Goal: Information Seeking & Learning: Learn about a topic

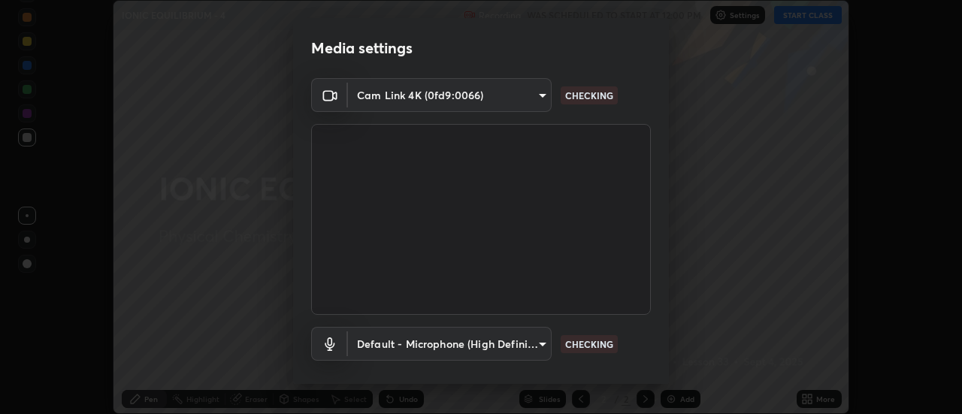
scroll to position [79, 0]
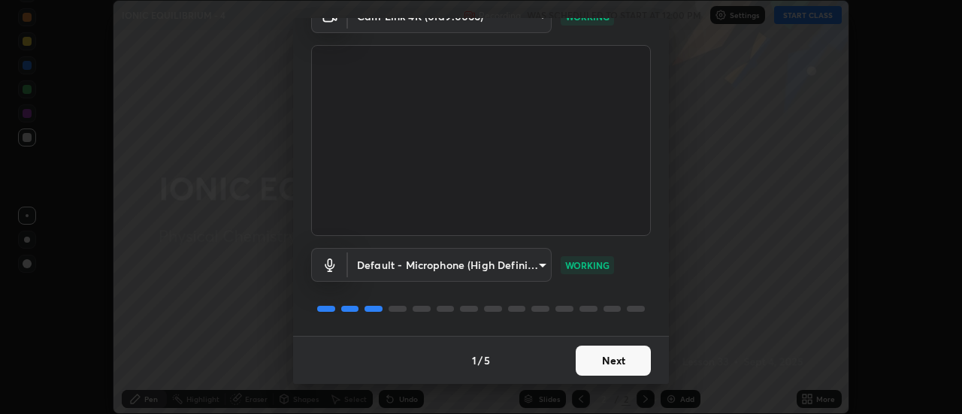
click at [609, 360] on button "Next" at bounding box center [613, 361] width 75 height 30
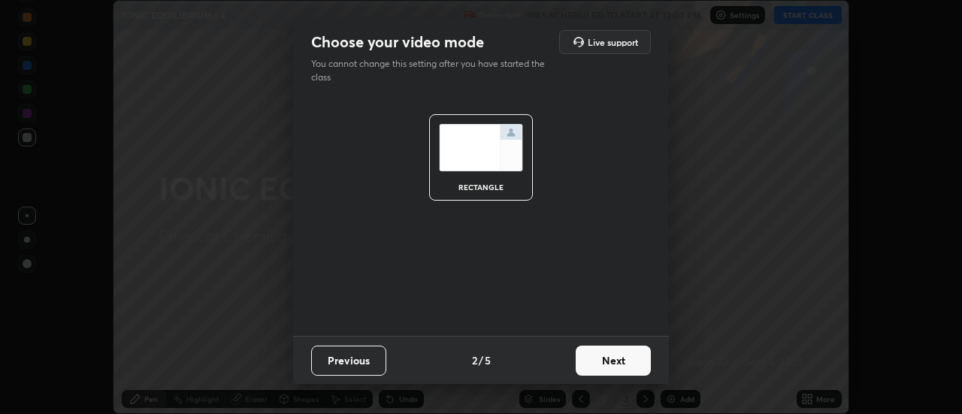
click at [613, 365] on button "Next" at bounding box center [613, 361] width 75 height 30
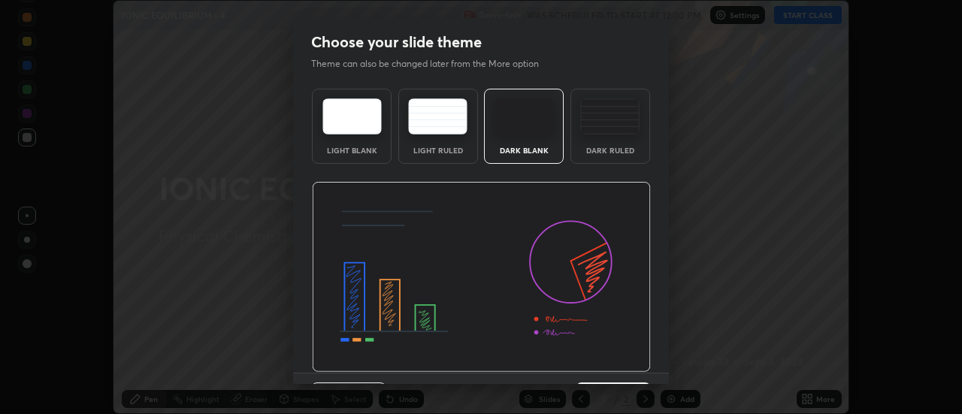
scroll to position [37, 0]
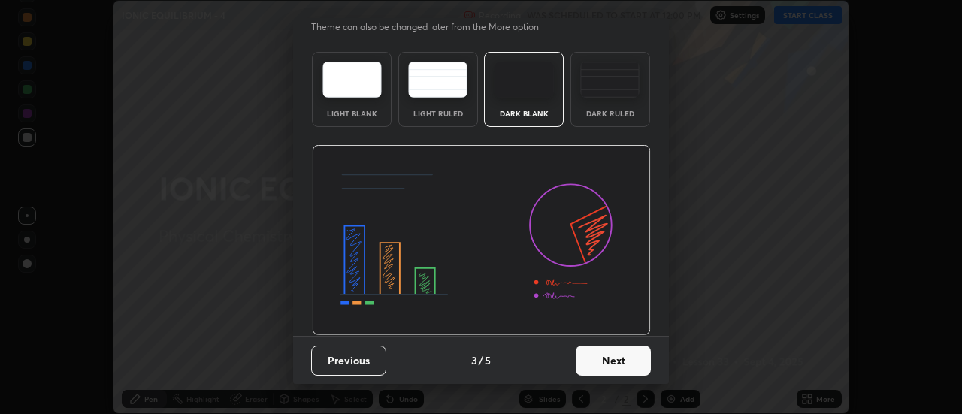
click at [603, 360] on button "Next" at bounding box center [613, 361] width 75 height 30
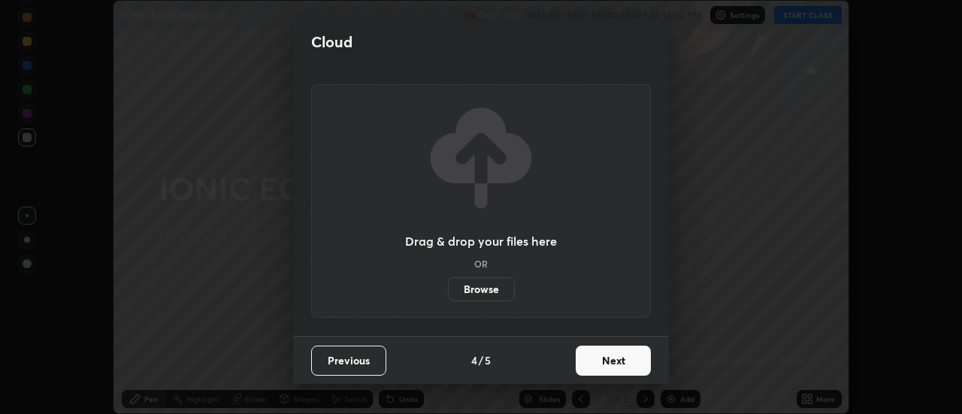
scroll to position [0, 0]
click at [612, 360] on button "Next" at bounding box center [613, 361] width 75 height 30
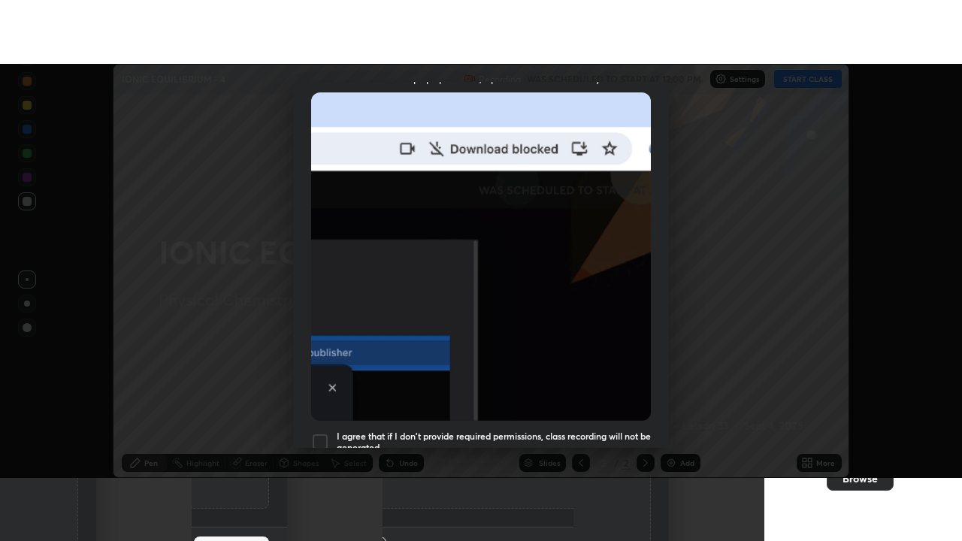
scroll to position [386, 0]
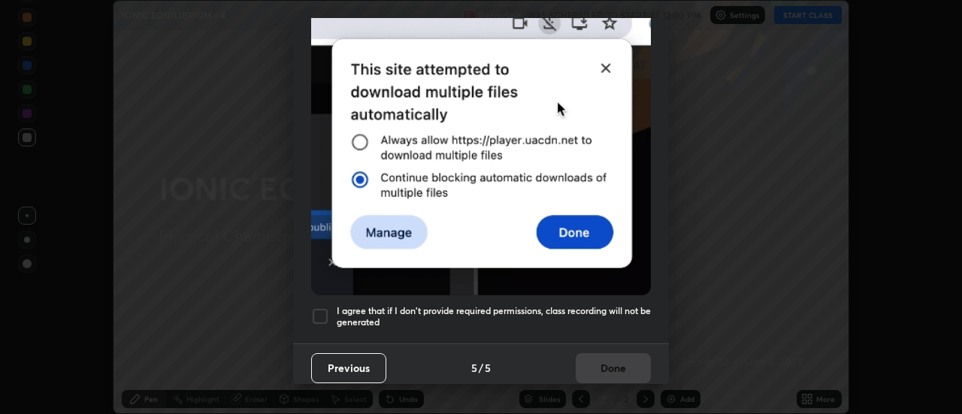
click at [613, 308] on h5 "I agree that if I don't provide required permissions, class recording will not …" at bounding box center [494, 316] width 314 height 23
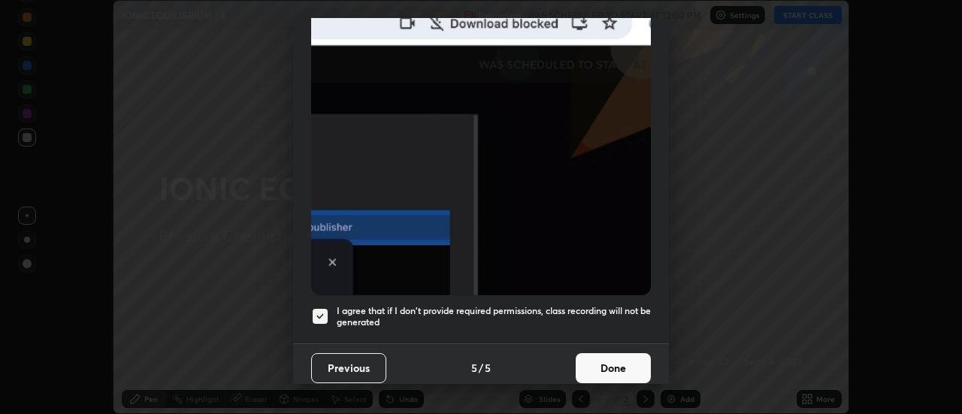
click at [607, 365] on button "Done" at bounding box center [613, 368] width 75 height 30
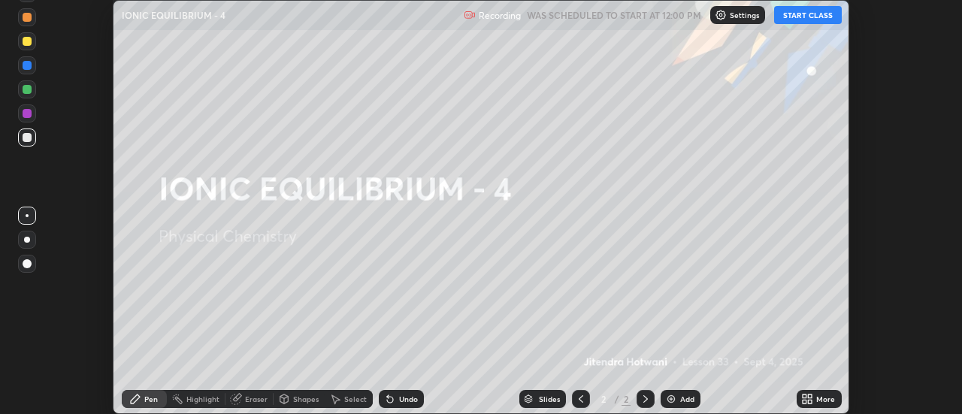
click at [801, 20] on button "START CLASS" at bounding box center [808, 15] width 68 height 18
click at [816, 400] on div "More" at bounding box center [819, 399] width 45 height 18
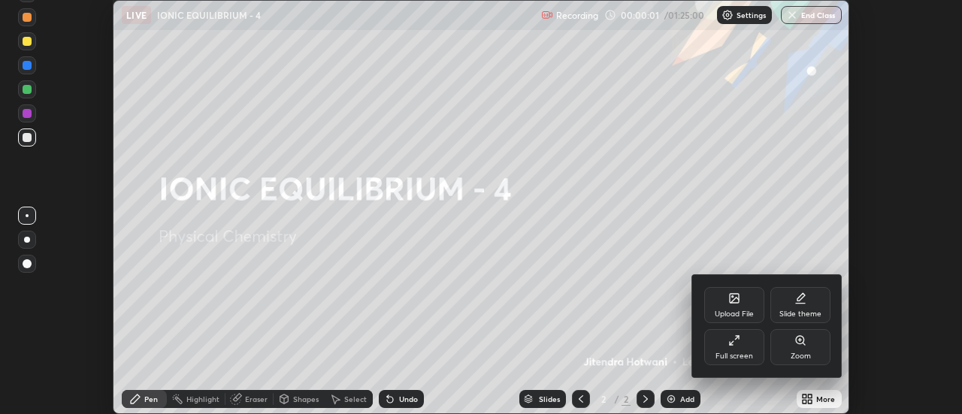
click at [747, 346] on div "Full screen" at bounding box center [734, 347] width 60 height 36
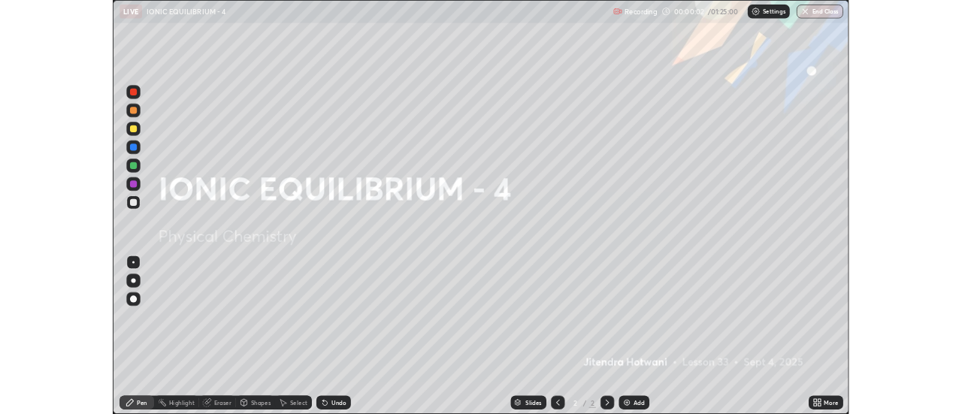
scroll to position [541, 962]
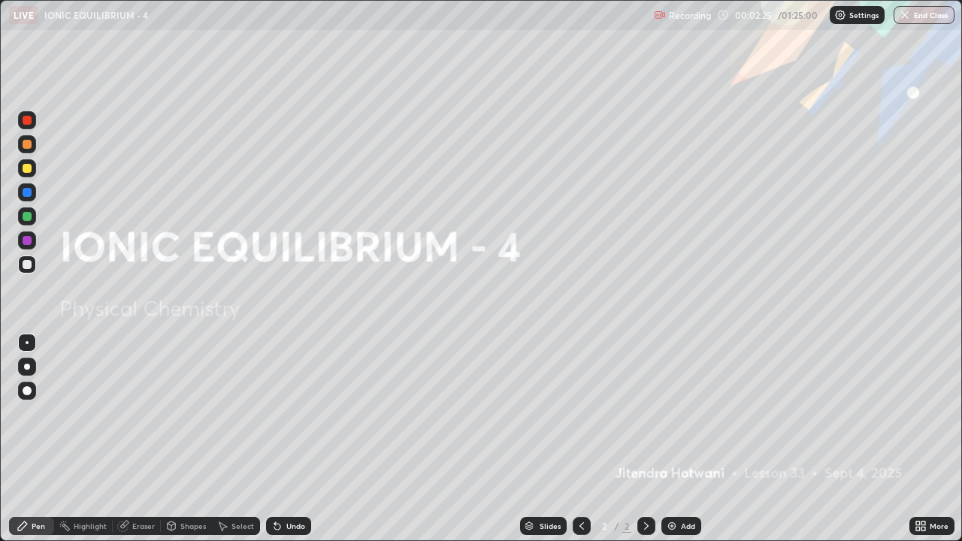
click at [676, 413] on img at bounding box center [672, 526] width 12 height 12
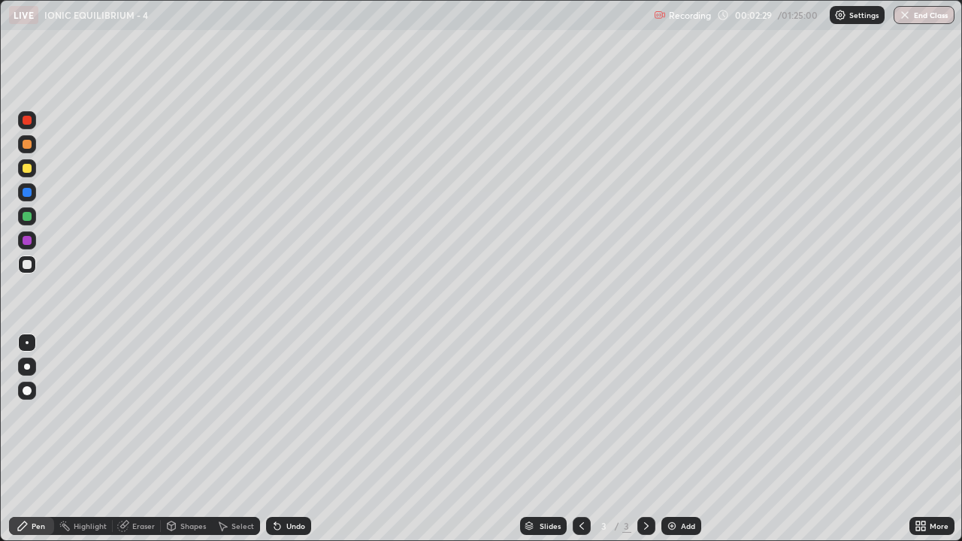
click at [31, 169] on div at bounding box center [27, 168] width 9 height 9
click at [194, 413] on div "Shapes" at bounding box center [193, 526] width 26 height 8
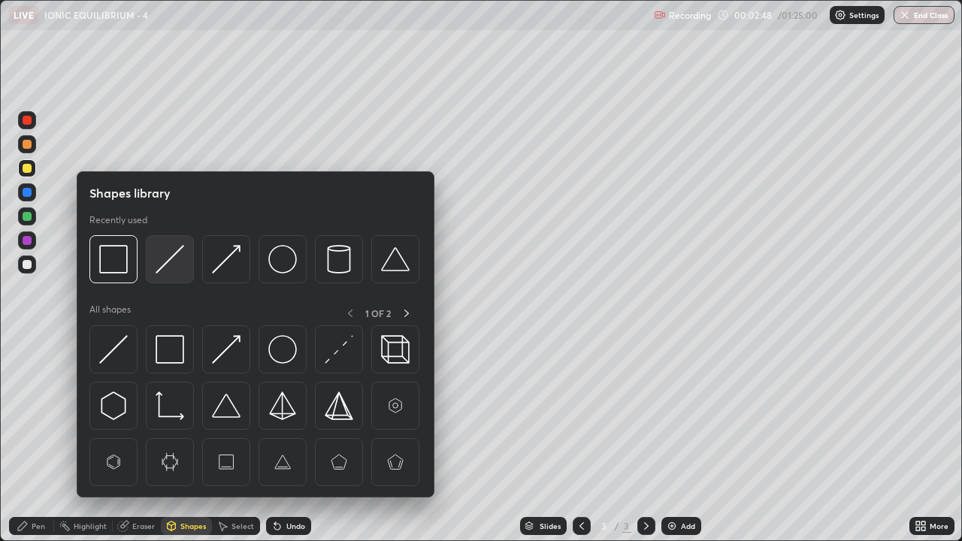
click at [167, 264] on img at bounding box center [170, 259] width 29 height 29
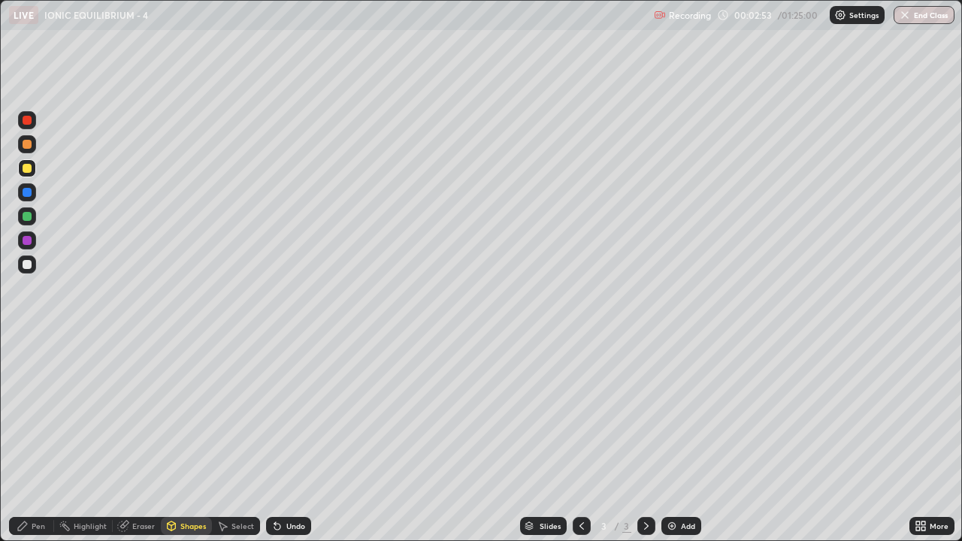
click at [33, 413] on div "Pen" at bounding box center [39, 526] width 14 height 8
click at [31, 265] on div at bounding box center [27, 264] width 9 height 9
click at [27, 265] on div at bounding box center [27, 264] width 9 height 9
click at [681, 413] on div "Add" at bounding box center [688, 526] width 14 height 8
click at [29, 168] on div at bounding box center [27, 168] width 9 height 9
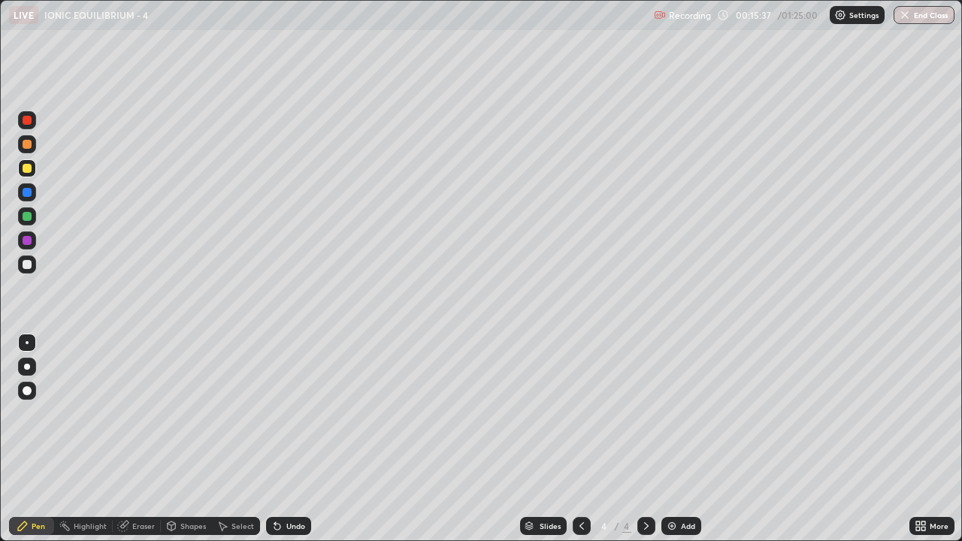
click at [26, 217] on div at bounding box center [27, 216] width 9 height 9
click at [283, 413] on div "Undo" at bounding box center [288, 526] width 45 height 18
click at [282, 413] on div "Undo" at bounding box center [288, 526] width 45 height 18
click at [32, 175] on div at bounding box center [27, 168] width 18 height 18
click at [28, 267] on div at bounding box center [27, 264] width 9 height 9
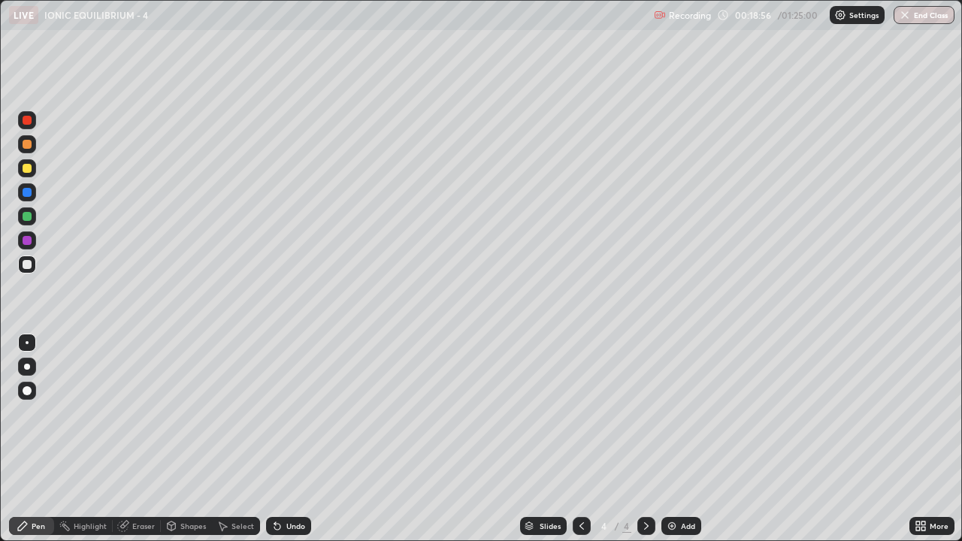
click at [26, 266] on div at bounding box center [27, 264] width 9 height 9
click at [681, 413] on div "Add" at bounding box center [688, 526] width 14 height 8
click at [27, 217] on div at bounding box center [27, 216] width 9 height 9
click at [29, 193] on div at bounding box center [27, 192] width 9 height 9
click at [25, 265] on div at bounding box center [27, 264] width 9 height 9
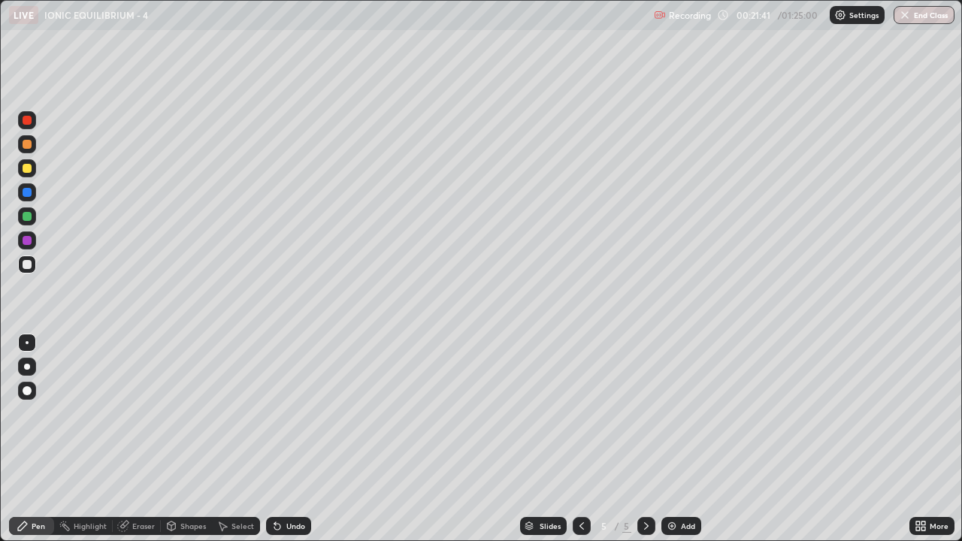
click at [29, 168] on div at bounding box center [27, 168] width 9 height 9
click at [31, 196] on div at bounding box center [27, 192] width 18 height 18
click at [26, 265] on div at bounding box center [27, 264] width 9 height 9
click at [34, 165] on div at bounding box center [27, 168] width 18 height 18
click at [681, 413] on div "Add" at bounding box center [688, 526] width 14 height 8
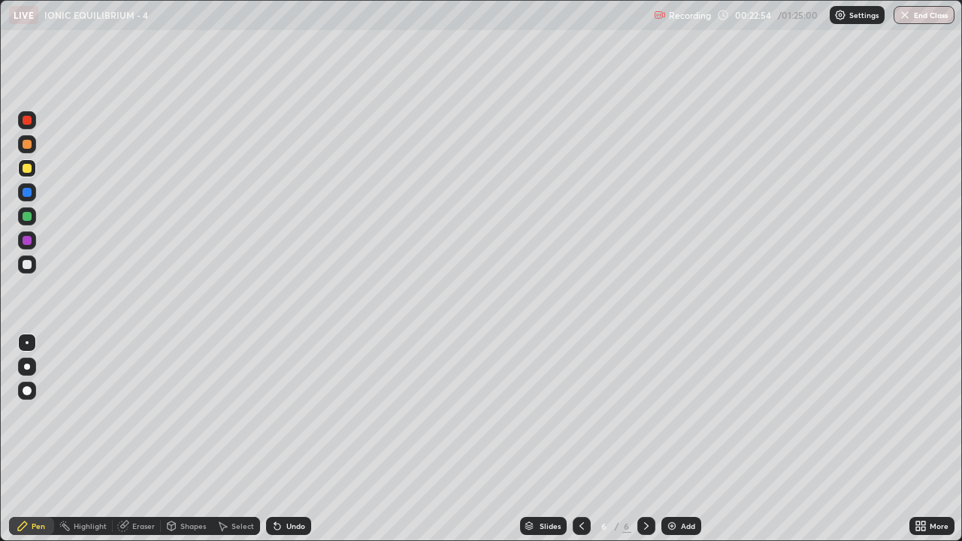
click at [26, 192] on div at bounding box center [27, 192] width 9 height 9
click at [580, 413] on icon at bounding box center [582, 526] width 12 height 12
click at [644, 413] on icon at bounding box center [646, 526] width 5 height 8
click at [26, 166] on div at bounding box center [27, 168] width 9 height 9
click at [27, 193] on div at bounding box center [27, 192] width 9 height 9
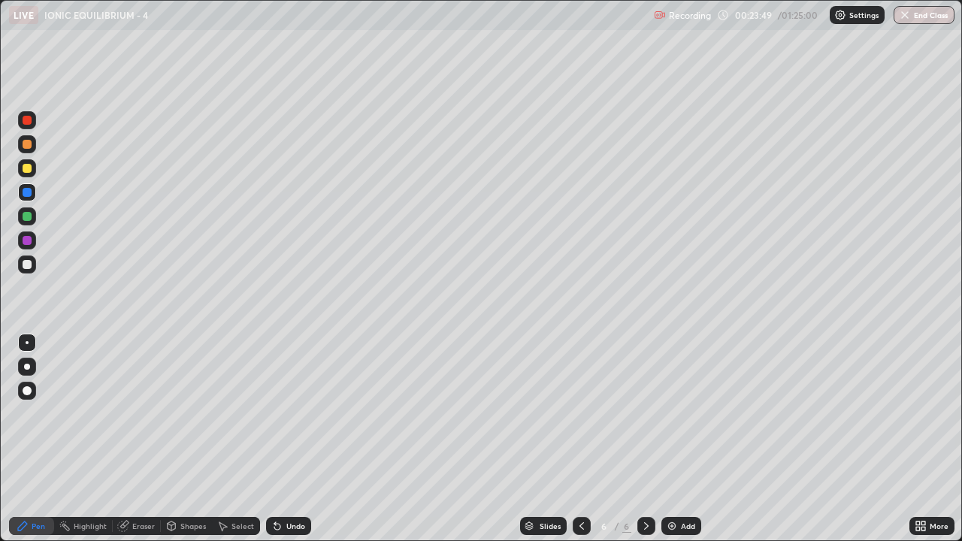
click at [27, 265] on div at bounding box center [27, 264] width 9 height 9
click at [29, 169] on div at bounding box center [27, 168] width 9 height 9
click at [580, 413] on icon at bounding box center [582, 526] width 12 height 12
click at [645, 413] on icon at bounding box center [646, 526] width 12 height 12
click at [583, 413] on icon at bounding box center [582, 526] width 12 height 12
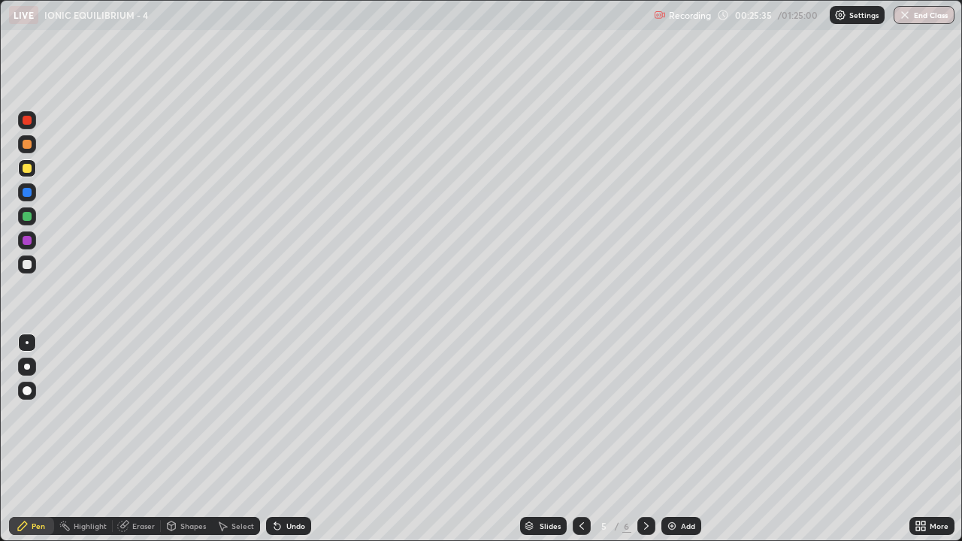
click at [645, 413] on icon at bounding box center [646, 526] width 12 height 12
click at [31, 262] on div at bounding box center [27, 264] width 9 height 9
click at [688, 413] on div "Add" at bounding box center [688, 526] width 14 height 8
click at [580, 413] on icon at bounding box center [582, 526] width 12 height 12
click at [644, 413] on icon at bounding box center [646, 526] width 12 height 12
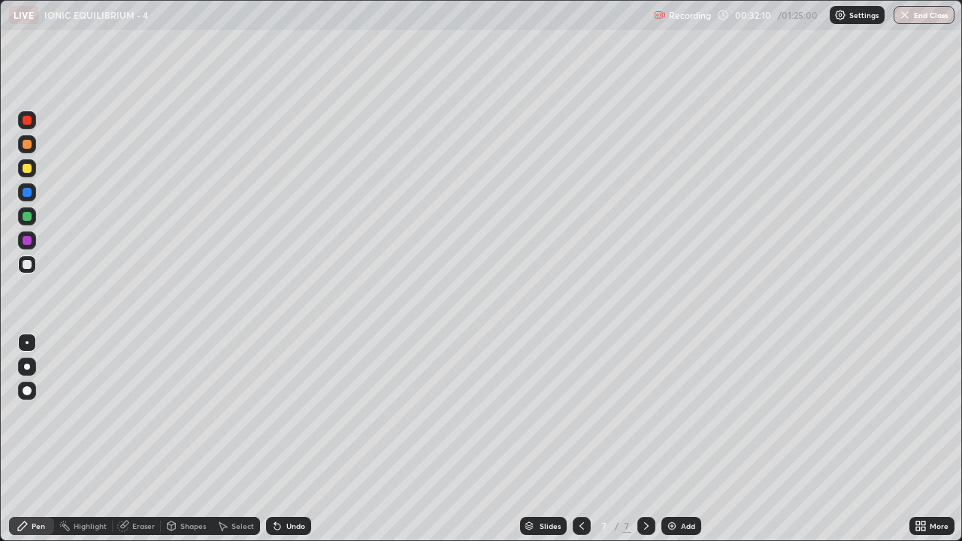
click at [581, 413] on icon at bounding box center [582, 526] width 12 height 12
click at [581, 413] on icon at bounding box center [582, 526] width 5 height 8
click at [645, 413] on icon at bounding box center [646, 526] width 12 height 12
click at [27, 145] on div at bounding box center [27, 144] width 9 height 9
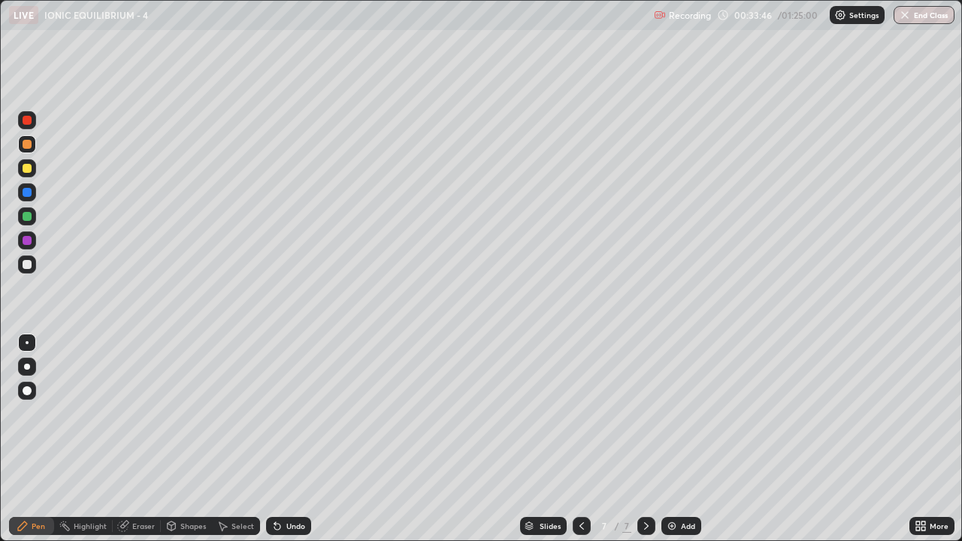
click at [293, 413] on div "Undo" at bounding box center [295, 526] width 19 height 8
click at [292, 413] on div "Undo" at bounding box center [295, 526] width 19 height 8
click at [294, 413] on div "Undo" at bounding box center [295, 526] width 19 height 8
click at [296, 413] on div "Undo" at bounding box center [295, 526] width 19 height 8
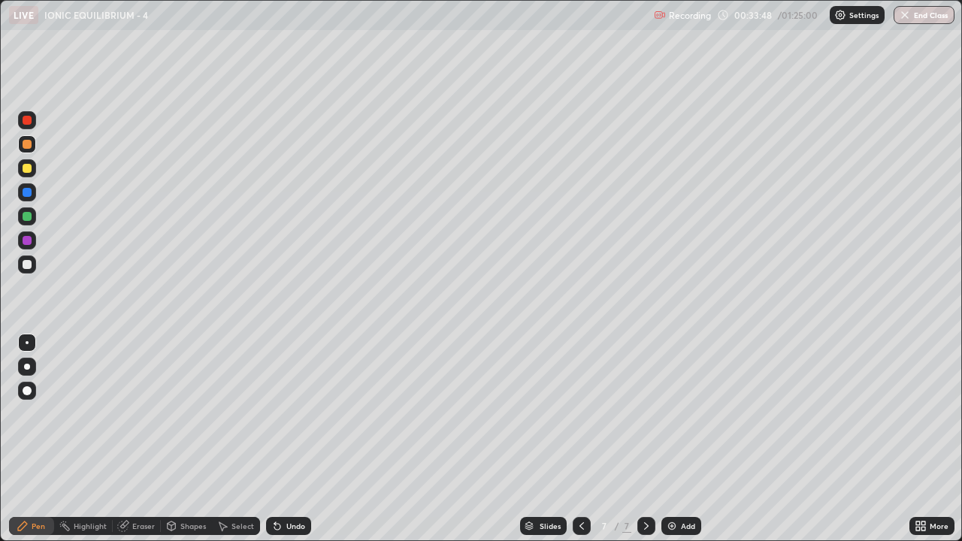
click at [297, 413] on div "Undo" at bounding box center [295, 526] width 19 height 8
click at [296, 413] on div "Undo" at bounding box center [295, 526] width 19 height 8
click at [28, 265] on div at bounding box center [27, 264] width 9 height 9
click at [31, 119] on div at bounding box center [27, 120] width 9 height 9
click at [674, 413] on div "Add" at bounding box center [681, 526] width 40 height 18
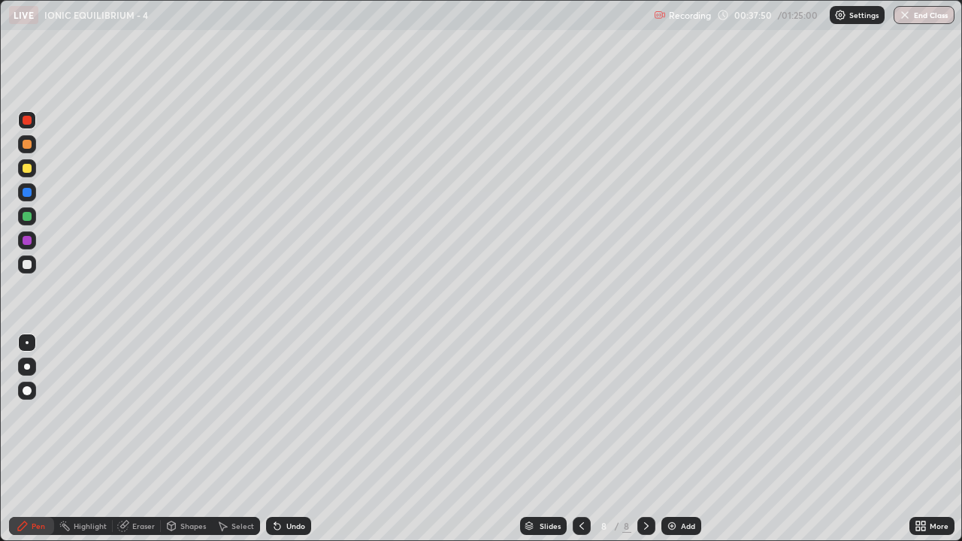
click at [26, 265] on div at bounding box center [27, 264] width 9 height 9
click at [578, 413] on icon at bounding box center [582, 526] width 12 height 12
click at [645, 413] on icon at bounding box center [646, 526] width 12 height 12
click at [91, 413] on div "Highlight" at bounding box center [90, 526] width 33 height 8
click at [26, 210] on div at bounding box center [27, 216] width 18 height 18
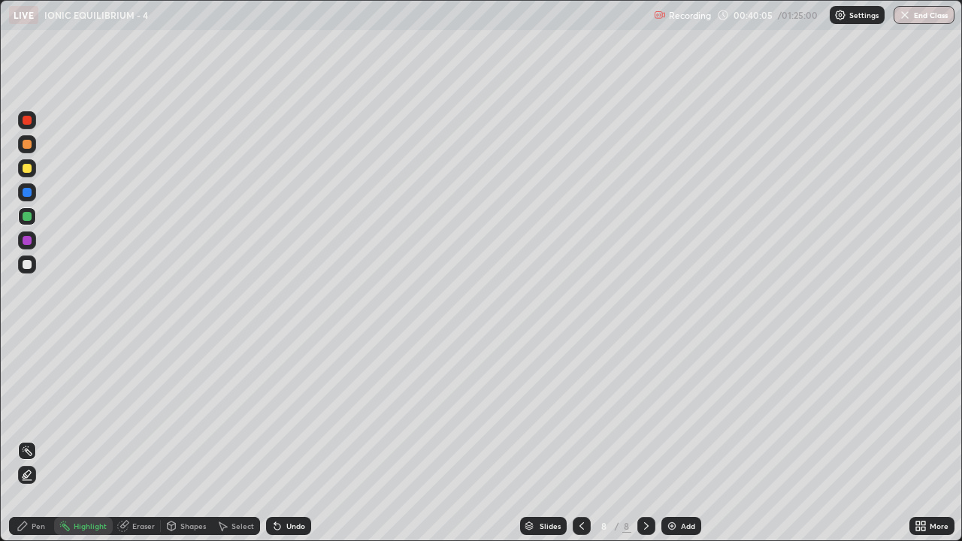
click at [28, 263] on div at bounding box center [27, 264] width 9 height 9
click at [34, 413] on div "Pen" at bounding box center [39, 526] width 14 height 8
click at [674, 413] on img at bounding box center [672, 526] width 12 height 12
click at [29, 166] on div at bounding box center [27, 168] width 9 height 9
click at [29, 263] on div at bounding box center [27, 264] width 9 height 9
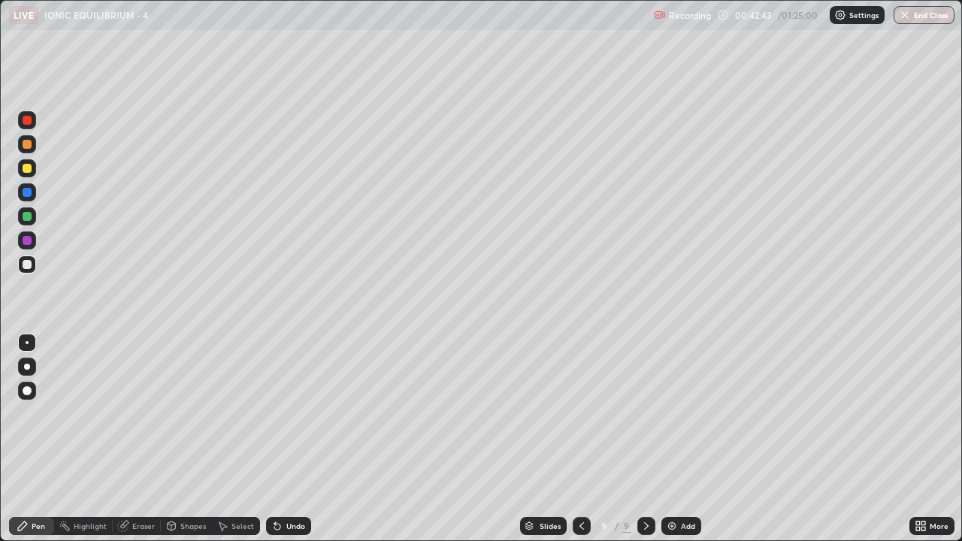
click at [27, 268] on div at bounding box center [27, 264] width 9 height 9
click at [28, 216] on div at bounding box center [27, 216] width 9 height 9
click at [283, 413] on div "Undo" at bounding box center [288, 526] width 45 height 18
click at [286, 413] on div "Undo" at bounding box center [295, 526] width 19 height 8
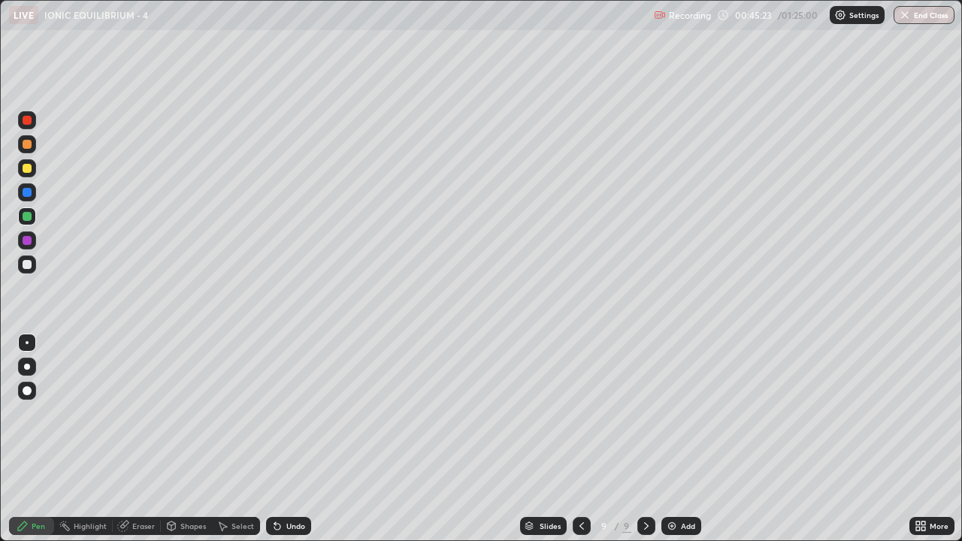
click at [25, 265] on div at bounding box center [27, 264] width 9 height 9
click at [25, 191] on div at bounding box center [27, 192] width 9 height 9
click at [683, 413] on div "Add" at bounding box center [688, 526] width 14 height 8
click at [29, 265] on div at bounding box center [27, 264] width 9 height 9
click at [580, 413] on icon at bounding box center [581, 526] width 12 height 12
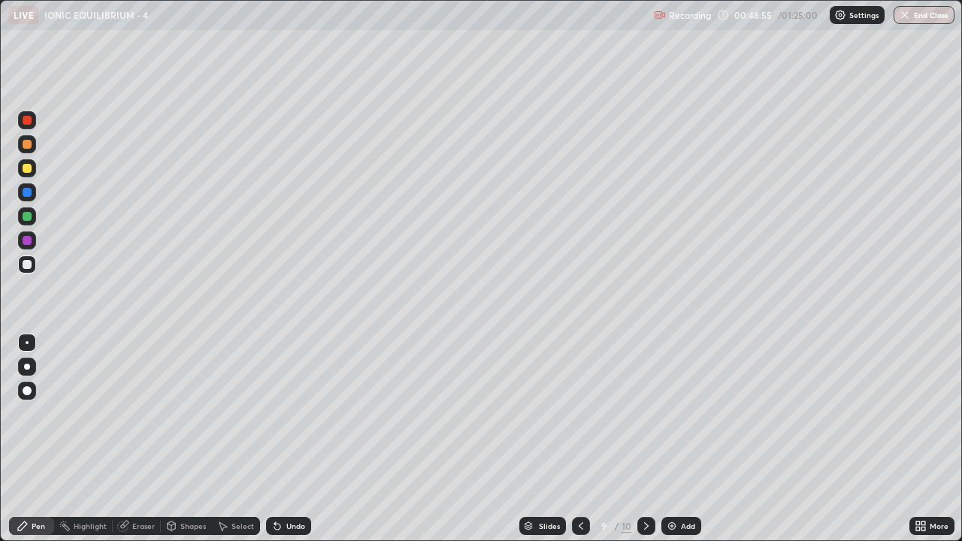
click at [148, 413] on div "Eraser" at bounding box center [143, 526] width 23 height 8
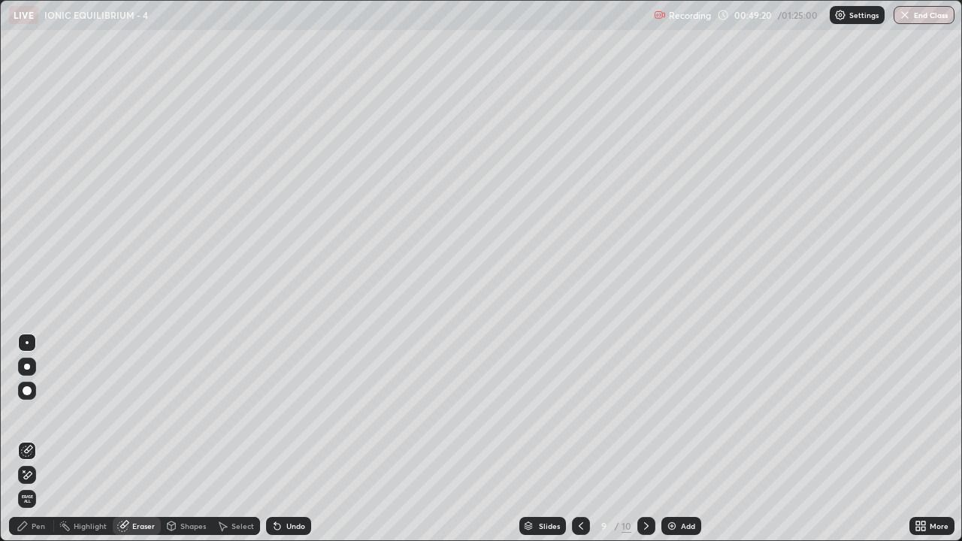
click at [38, 413] on div "Pen" at bounding box center [39, 526] width 14 height 8
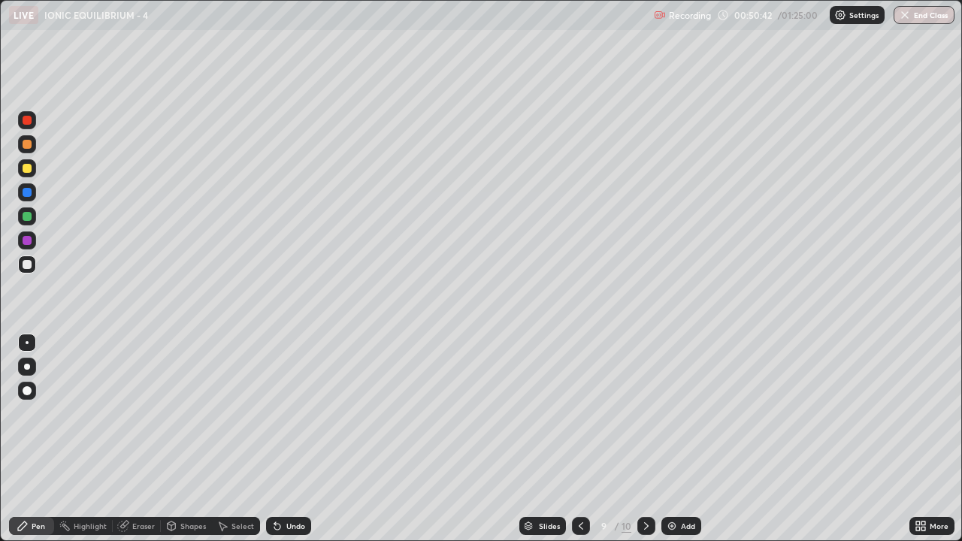
click at [645, 413] on icon at bounding box center [646, 526] width 12 height 12
click at [579, 413] on icon at bounding box center [581, 526] width 12 height 12
click at [573, 413] on div at bounding box center [581, 526] width 18 height 18
click at [580, 413] on icon at bounding box center [581, 526] width 12 height 12
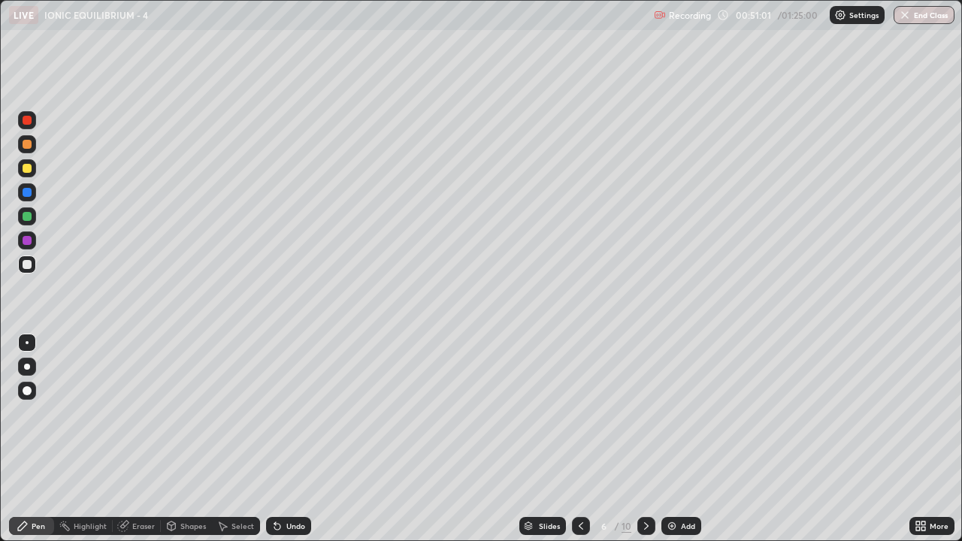
click at [580, 413] on icon at bounding box center [581, 526] width 12 height 12
click at [645, 413] on icon at bounding box center [646, 526] width 12 height 12
click at [642, 413] on div at bounding box center [646, 526] width 18 height 30
click at [643, 413] on div at bounding box center [646, 526] width 18 height 18
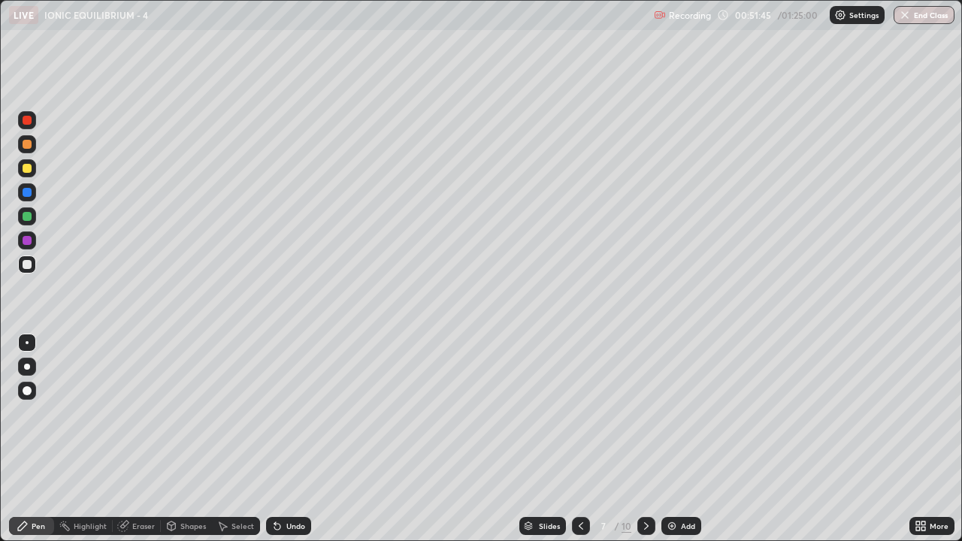
click at [645, 413] on icon at bounding box center [646, 526] width 12 height 12
click at [648, 413] on icon at bounding box center [646, 526] width 12 height 12
click at [683, 413] on div "Add" at bounding box center [688, 526] width 14 height 8
click at [26, 169] on div at bounding box center [27, 168] width 9 height 9
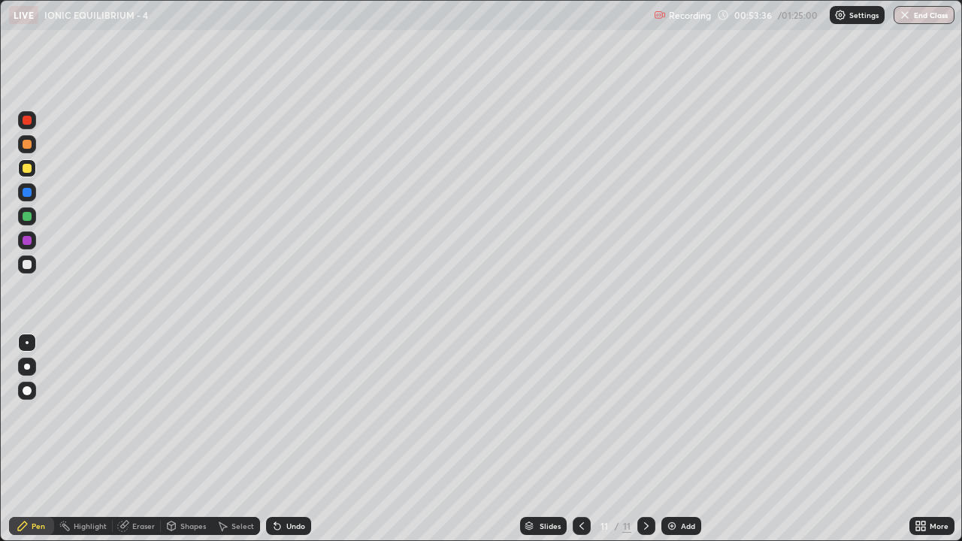
click at [30, 266] on div at bounding box center [27, 264] width 9 height 9
click at [683, 413] on div "Add" at bounding box center [681, 526] width 40 height 18
click at [580, 413] on icon at bounding box center [582, 526] width 5 height 8
click at [646, 413] on icon at bounding box center [646, 526] width 12 height 12
click at [29, 171] on div at bounding box center [27, 168] width 9 height 9
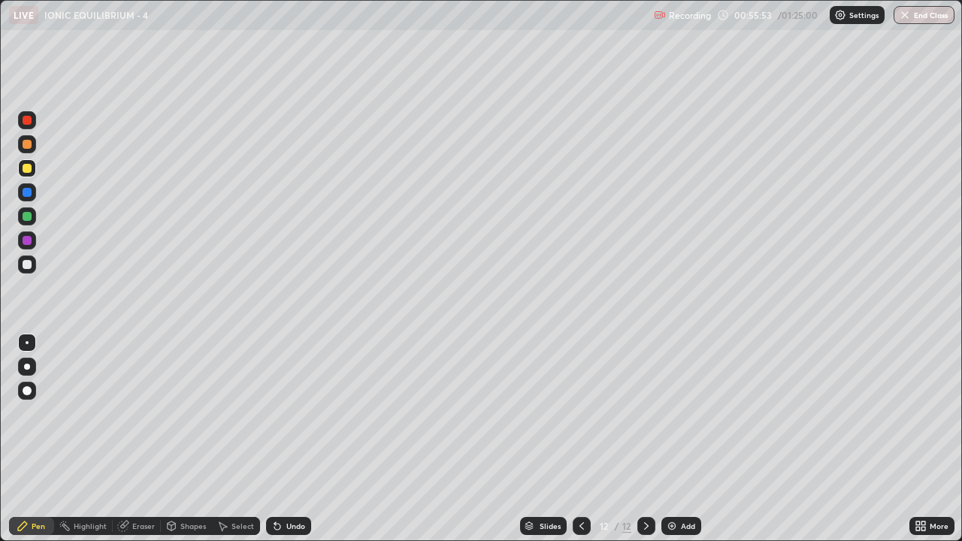
click at [26, 265] on div at bounding box center [27, 264] width 9 height 9
click at [588, 413] on div at bounding box center [582, 526] width 18 height 18
click at [580, 413] on icon at bounding box center [582, 526] width 12 height 12
click at [583, 413] on icon at bounding box center [582, 526] width 12 height 12
click at [644, 413] on icon at bounding box center [646, 526] width 12 height 12
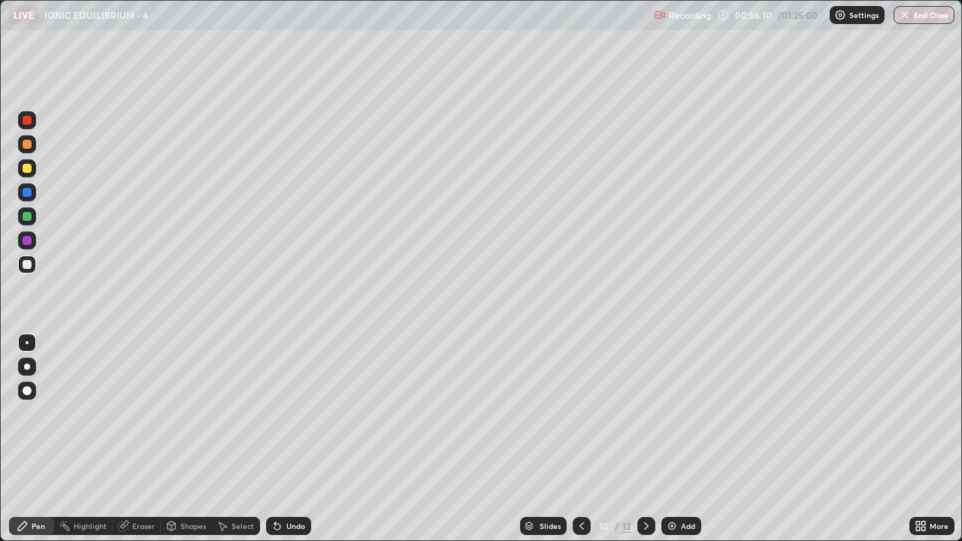
click at [646, 413] on icon at bounding box center [646, 526] width 12 height 12
click at [86, 413] on div "Highlight" at bounding box center [90, 526] width 33 height 8
click at [29, 238] on div at bounding box center [27, 240] width 9 height 9
click at [646, 413] on icon at bounding box center [646, 526] width 12 height 12
click at [580, 413] on icon at bounding box center [582, 526] width 5 height 8
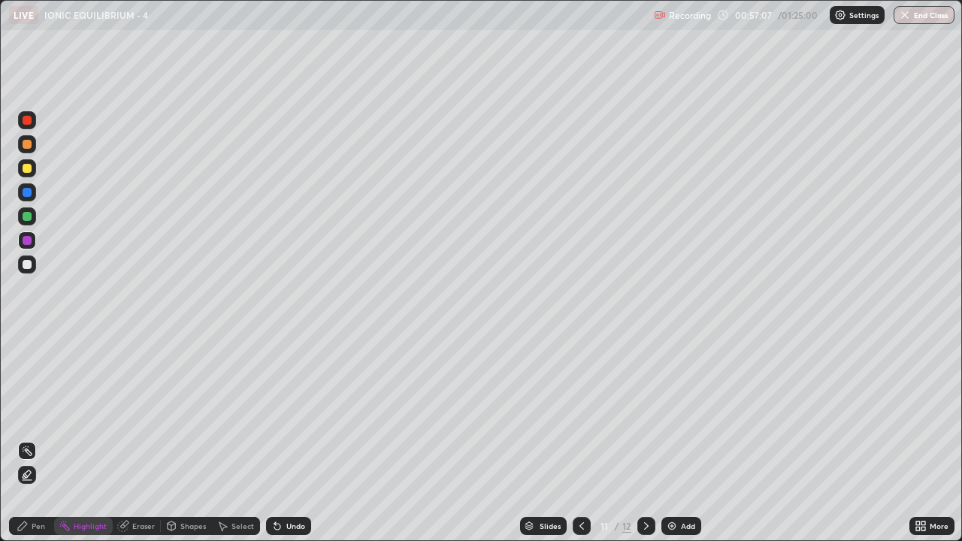
click at [580, 413] on icon at bounding box center [582, 526] width 12 height 12
click at [573, 413] on div at bounding box center [582, 526] width 18 height 18
click at [645, 413] on icon at bounding box center [646, 526] width 12 height 12
click at [642, 413] on icon at bounding box center [646, 526] width 12 height 12
click at [645, 413] on icon at bounding box center [646, 526] width 12 height 12
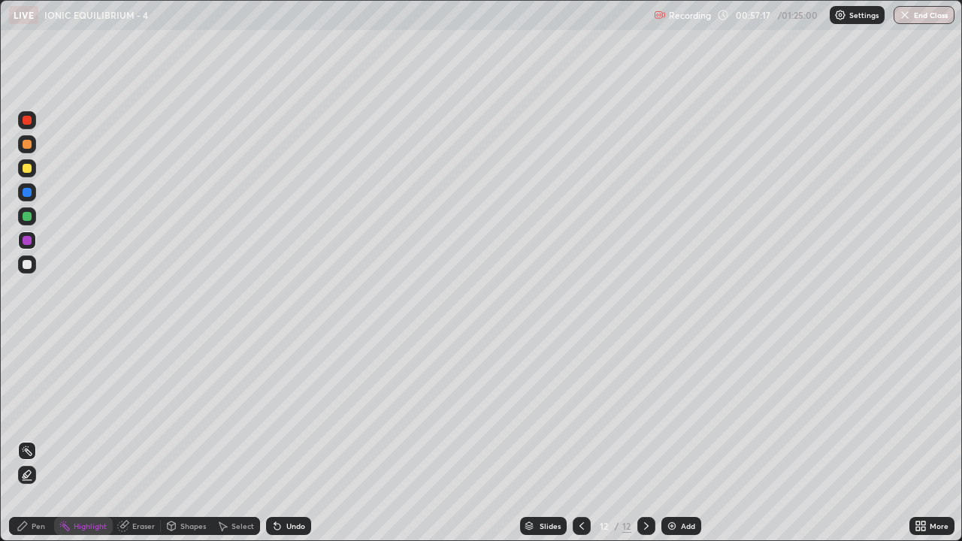
click at [26, 165] on div at bounding box center [27, 168] width 9 height 9
click at [32, 413] on div "Pen" at bounding box center [39, 526] width 14 height 8
click at [681, 413] on div "Add" at bounding box center [688, 526] width 14 height 8
click at [580, 413] on icon at bounding box center [582, 526] width 5 height 8
click at [582, 413] on icon at bounding box center [582, 526] width 12 height 12
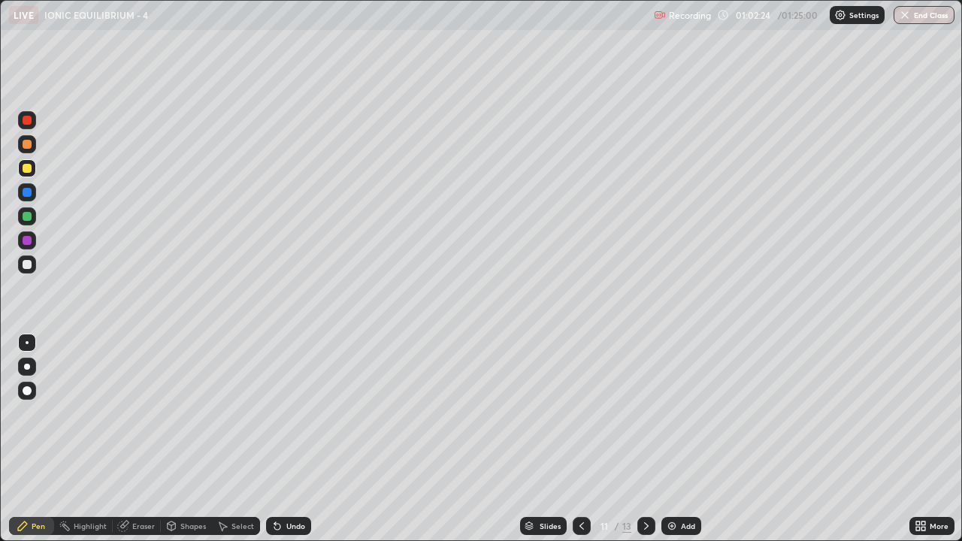
click at [646, 413] on icon at bounding box center [646, 526] width 5 height 8
click at [645, 413] on icon at bounding box center [646, 526] width 12 height 12
click at [26, 218] on div at bounding box center [27, 216] width 9 height 9
click at [586, 413] on icon at bounding box center [582, 526] width 12 height 12
click at [587, 413] on div at bounding box center [582, 526] width 18 height 18
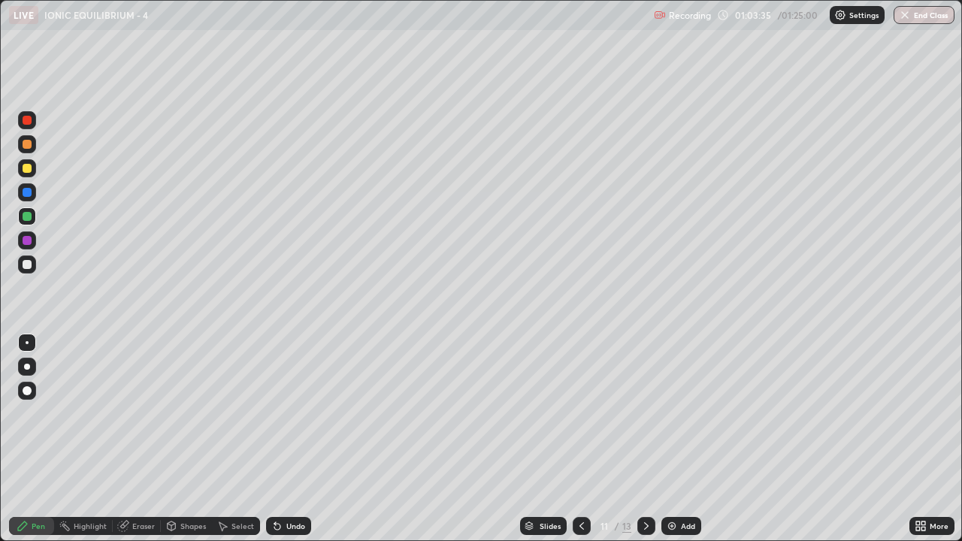
click at [580, 413] on icon at bounding box center [582, 526] width 12 height 12
click at [583, 413] on icon at bounding box center [582, 526] width 12 height 12
click at [585, 413] on div at bounding box center [582, 526] width 18 height 18
click at [585, 413] on div at bounding box center [582, 526] width 18 height 30
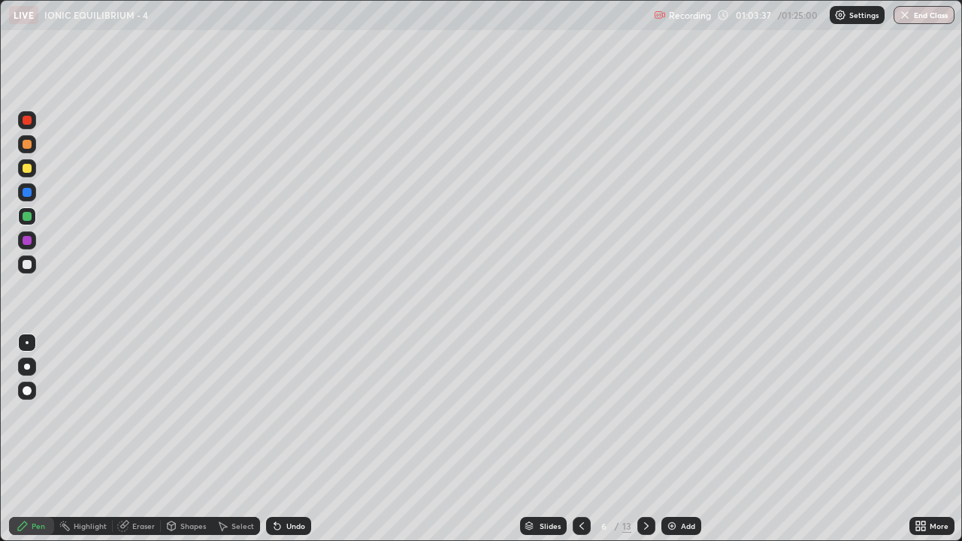
click at [586, 413] on div at bounding box center [582, 526] width 18 height 30
click at [588, 413] on div at bounding box center [582, 526] width 18 height 30
click at [580, 413] on icon at bounding box center [582, 526] width 5 height 8
click at [645, 413] on icon at bounding box center [646, 526] width 12 height 12
click at [643, 413] on icon at bounding box center [646, 526] width 12 height 12
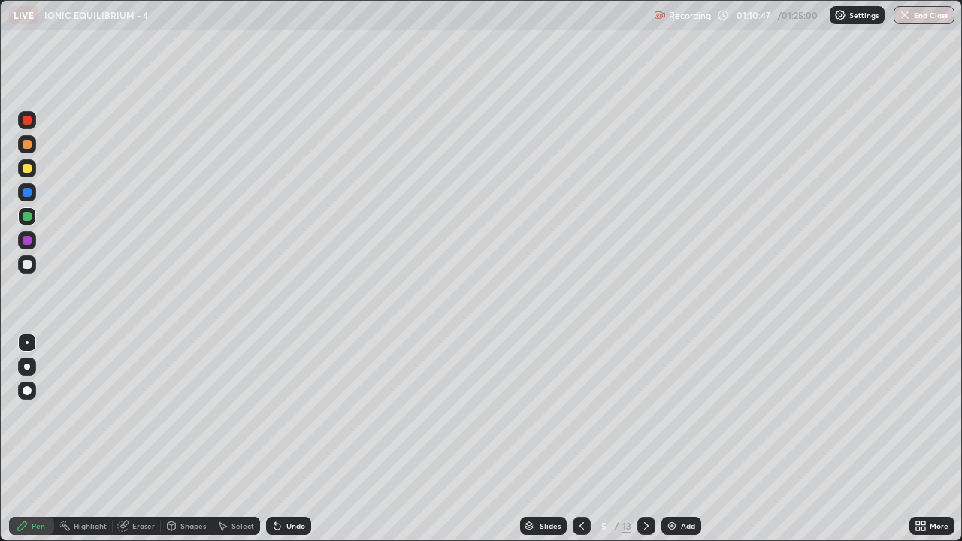
click at [644, 413] on icon at bounding box center [646, 526] width 12 height 12
click at [645, 413] on icon at bounding box center [646, 526] width 12 height 12
click at [758, 413] on div "Slides 7 / 13 Add" at bounding box center [610, 526] width 598 height 30
click at [643, 413] on icon at bounding box center [646, 526] width 12 height 12
click at [645, 413] on icon at bounding box center [646, 526] width 12 height 12
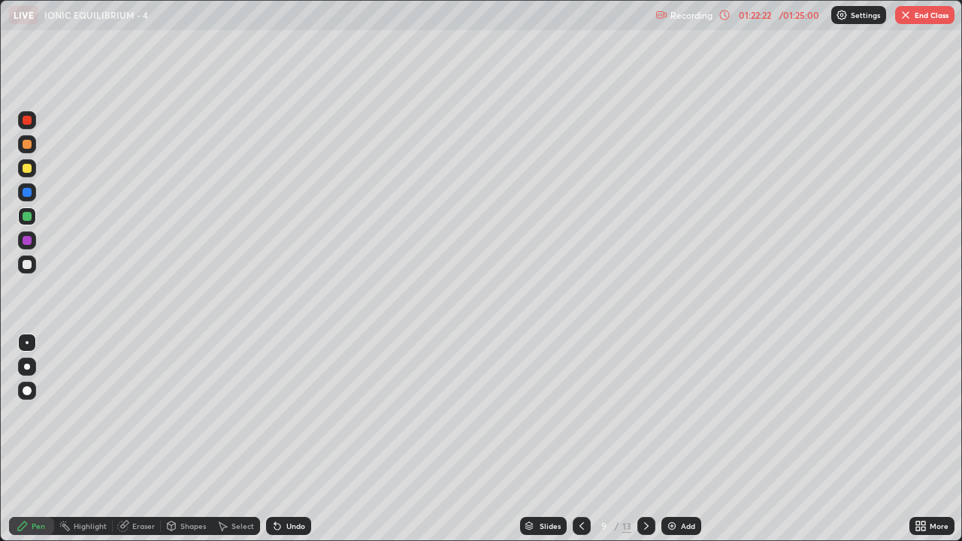
click at [645, 413] on icon at bounding box center [646, 526] width 12 height 12
click at [646, 413] on icon at bounding box center [646, 526] width 12 height 12
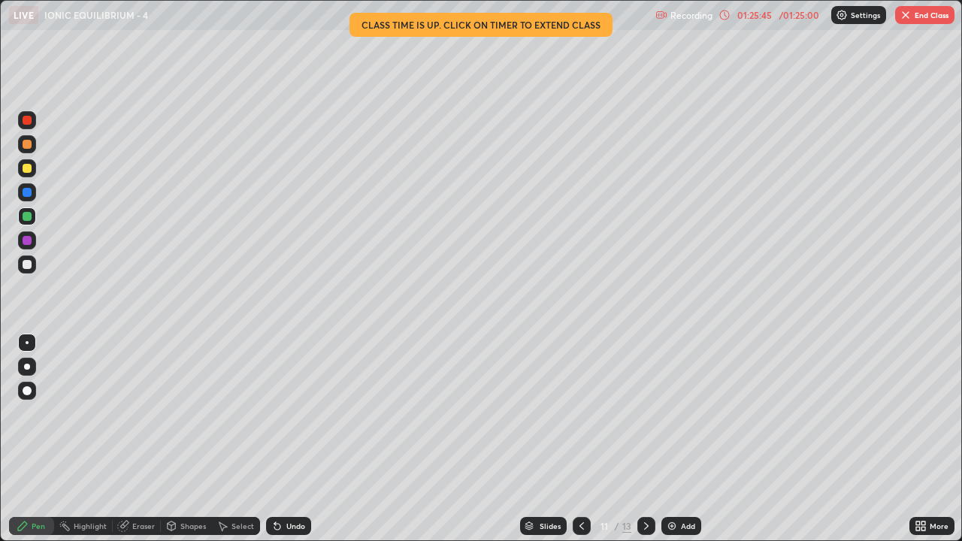
click at [651, 413] on div at bounding box center [646, 526] width 18 height 18
click at [645, 413] on icon at bounding box center [646, 526] width 12 height 12
click at [586, 413] on icon at bounding box center [582, 526] width 12 height 12
click at [645, 413] on icon at bounding box center [646, 526] width 12 height 12
click at [903, 10] on img "button" at bounding box center [906, 15] width 12 height 12
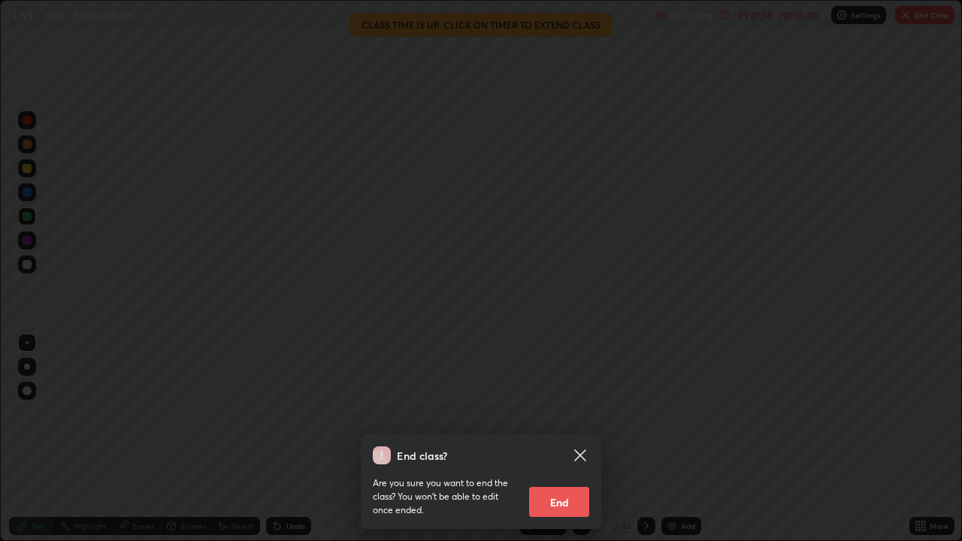
click at [580, 413] on button "End" at bounding box center [559, 502] width 60 height 30
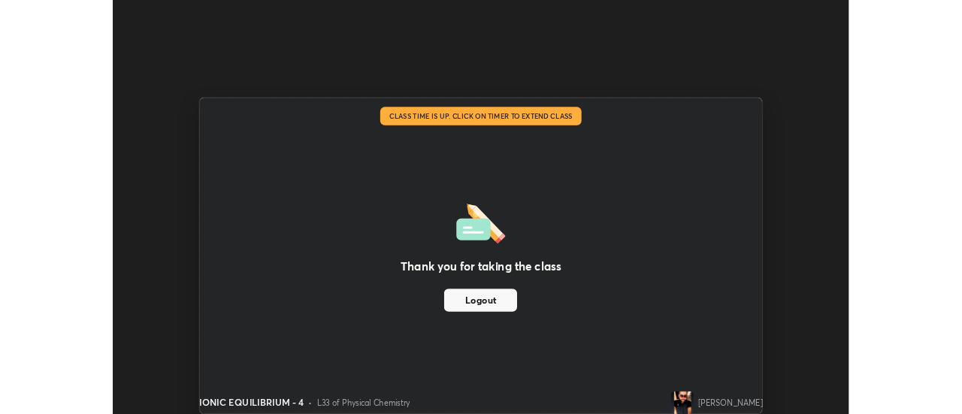
scroll to position [74748, 74200]
